Goal: Navigation & Orientation: Find specific page/section

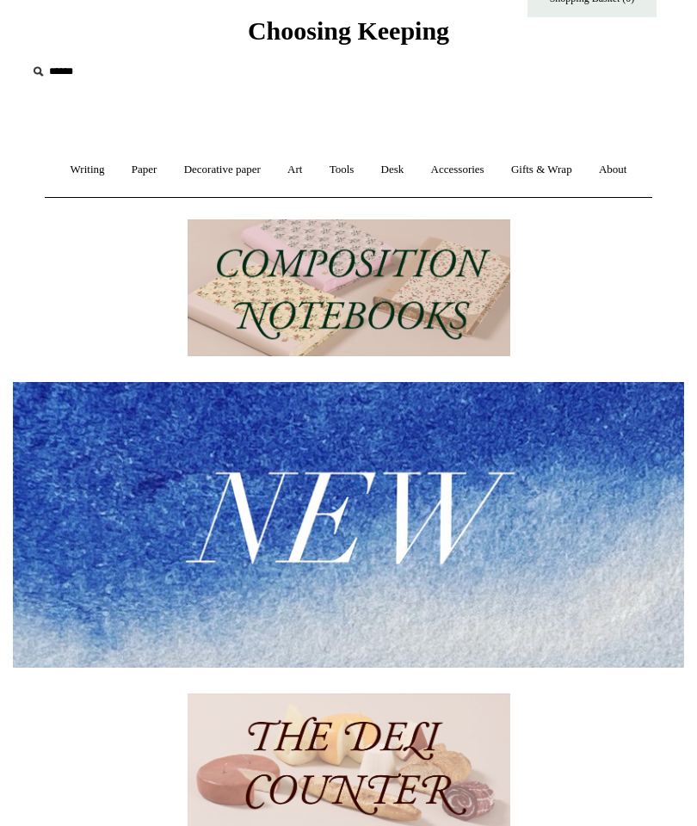
click at [96, 170] on link "Writing +" at bounding box center [88, 170] width 59 height 46
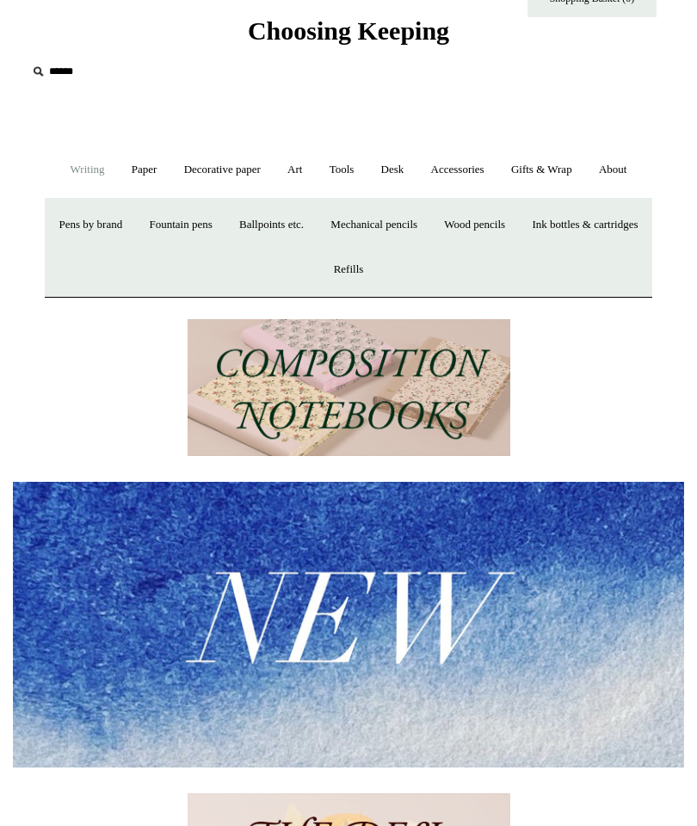
click at [160, 173] on link "Paper +" at bounding box center [145, 170] width 50 height 46
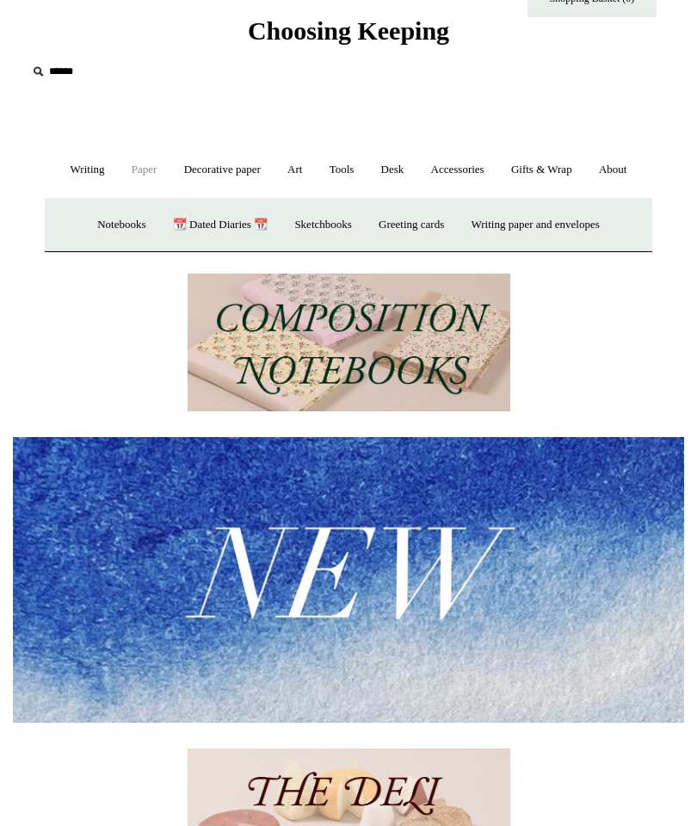
click at [544, 248] on link "Writing paper and envelopes +" at bounding box center [536, 225] width 152 height 46
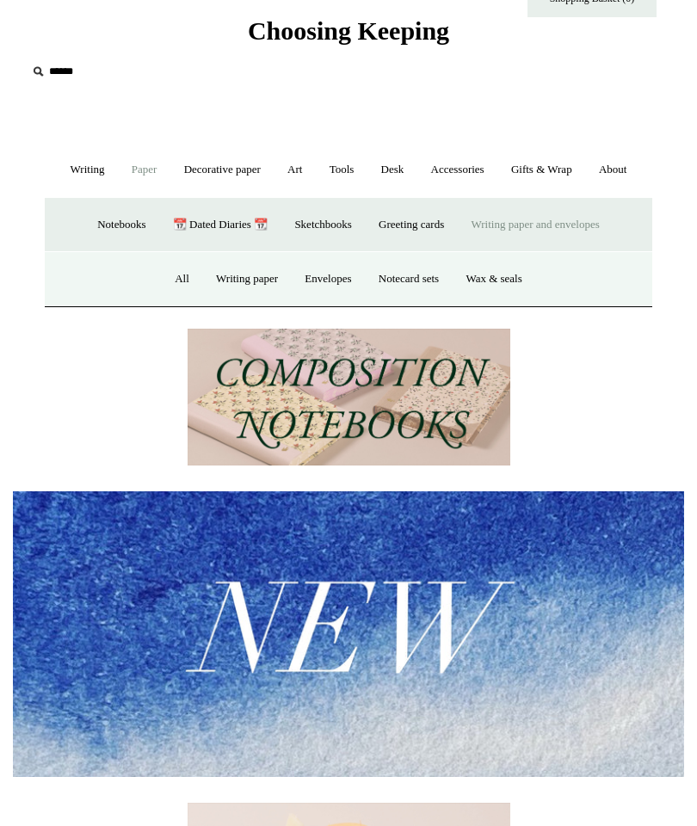
click at [415, 302] on link "Notecard sets" at bounding box center [409, 279] width 84 height 46
click at [539, 248] on link "Writing paper and envelopes -" at bounding box center [536, 225] width 152 height 46
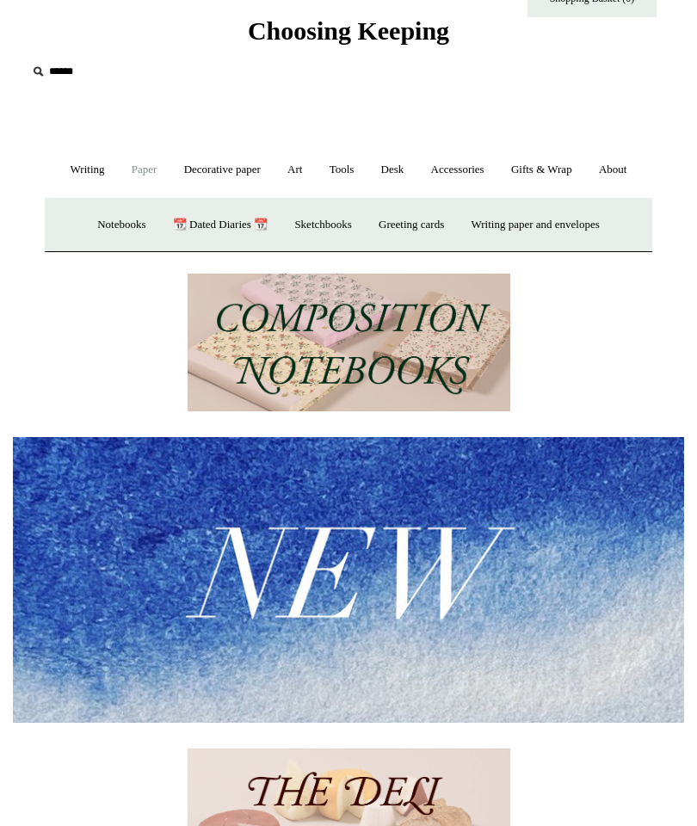
click at [405, 248] on link "Greeting cards +" at bounding box center [411, 225] width 89 height 46
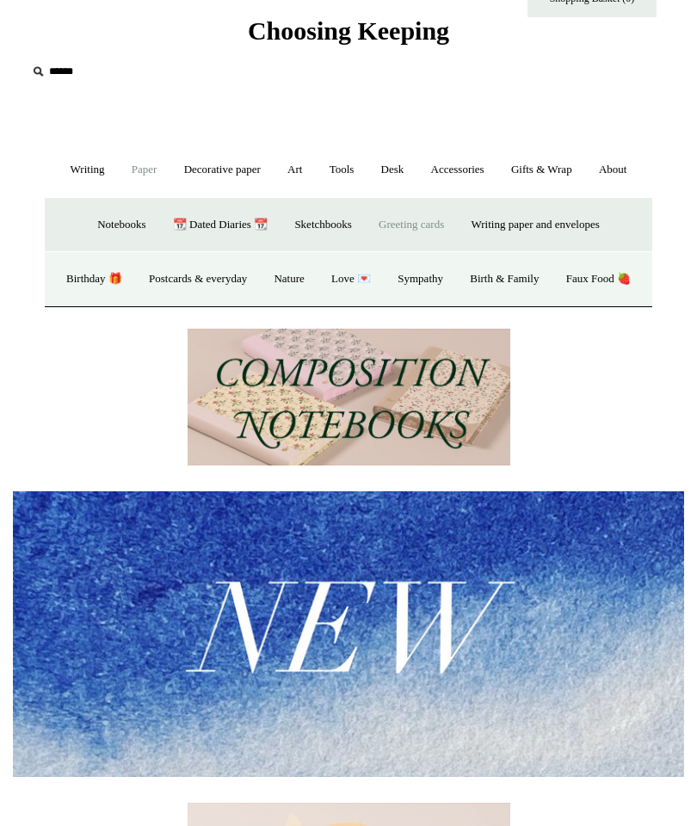
click at [240, 302] on link "Postcards & everyday" at bounding box center [198, 279] width 122 height 46
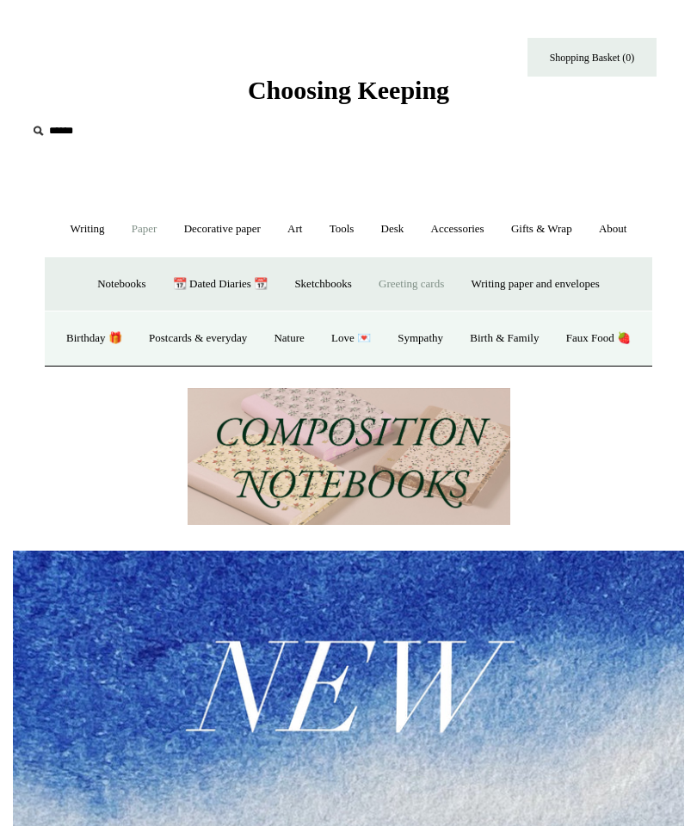
scroll to position [59, 0]
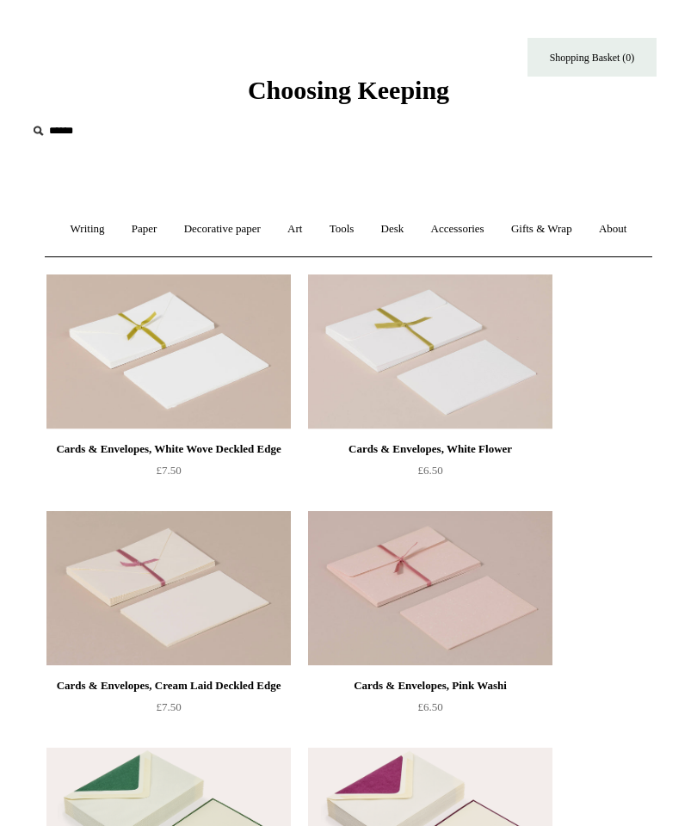
click at [244, 230] on link "Decorative paper +" at bounding box center [222, 230] width 101 height 46
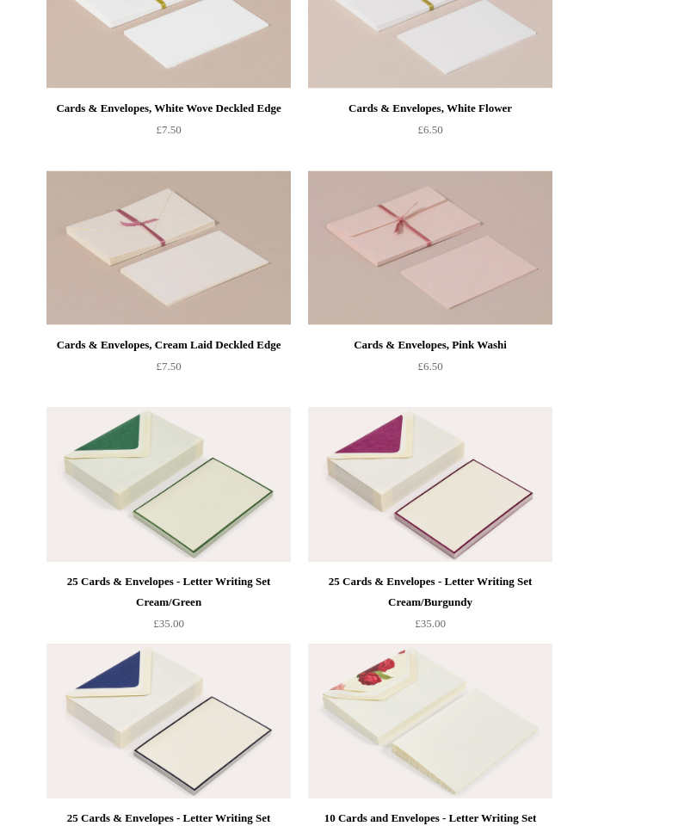
scroll to position [363, 0]
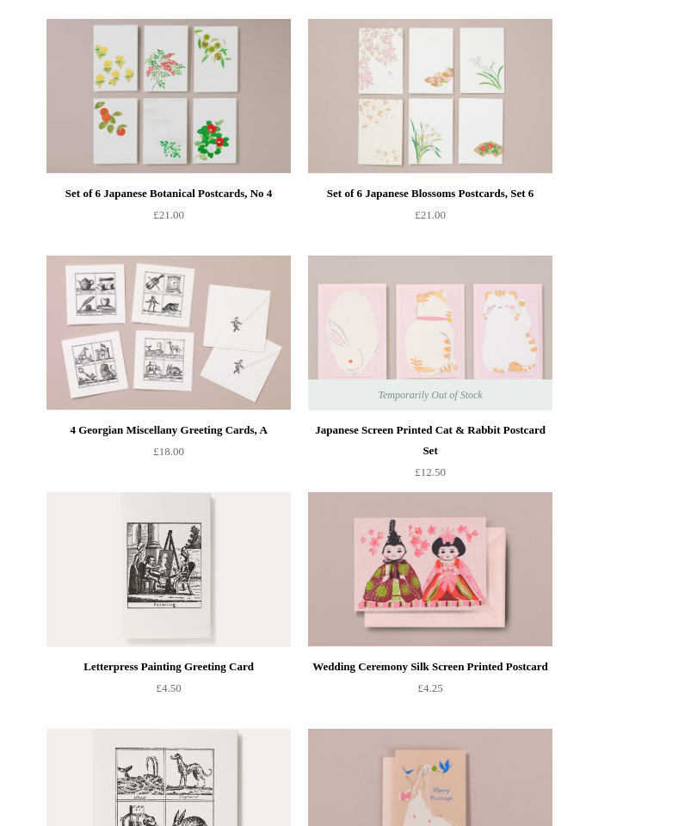
scroll to position [491, 0]
